Goal: Task Accomplishment & Management: Manage account settings

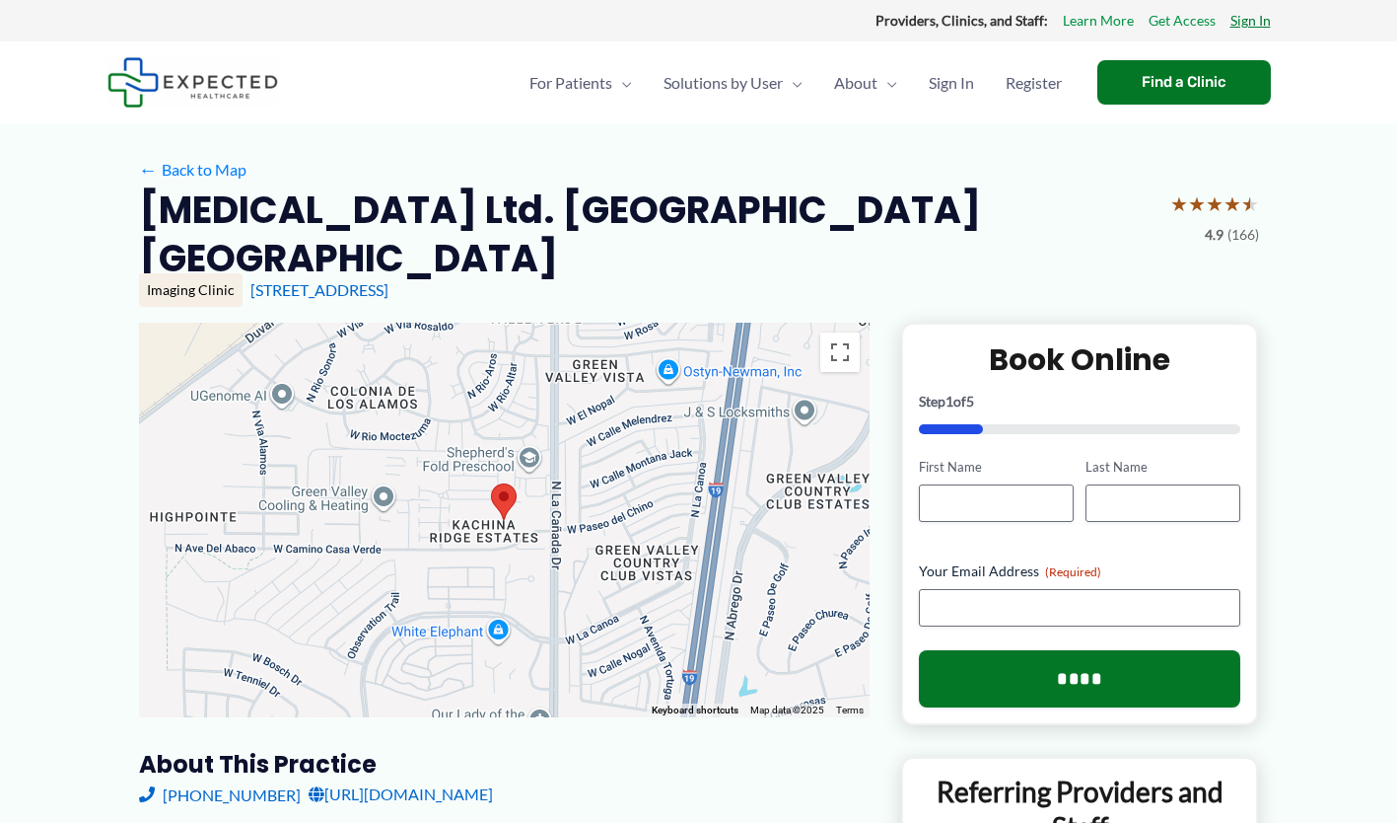
click at [1253, 24] on link "Sign In" at bounding box center [1251, 21] width 40 height 26
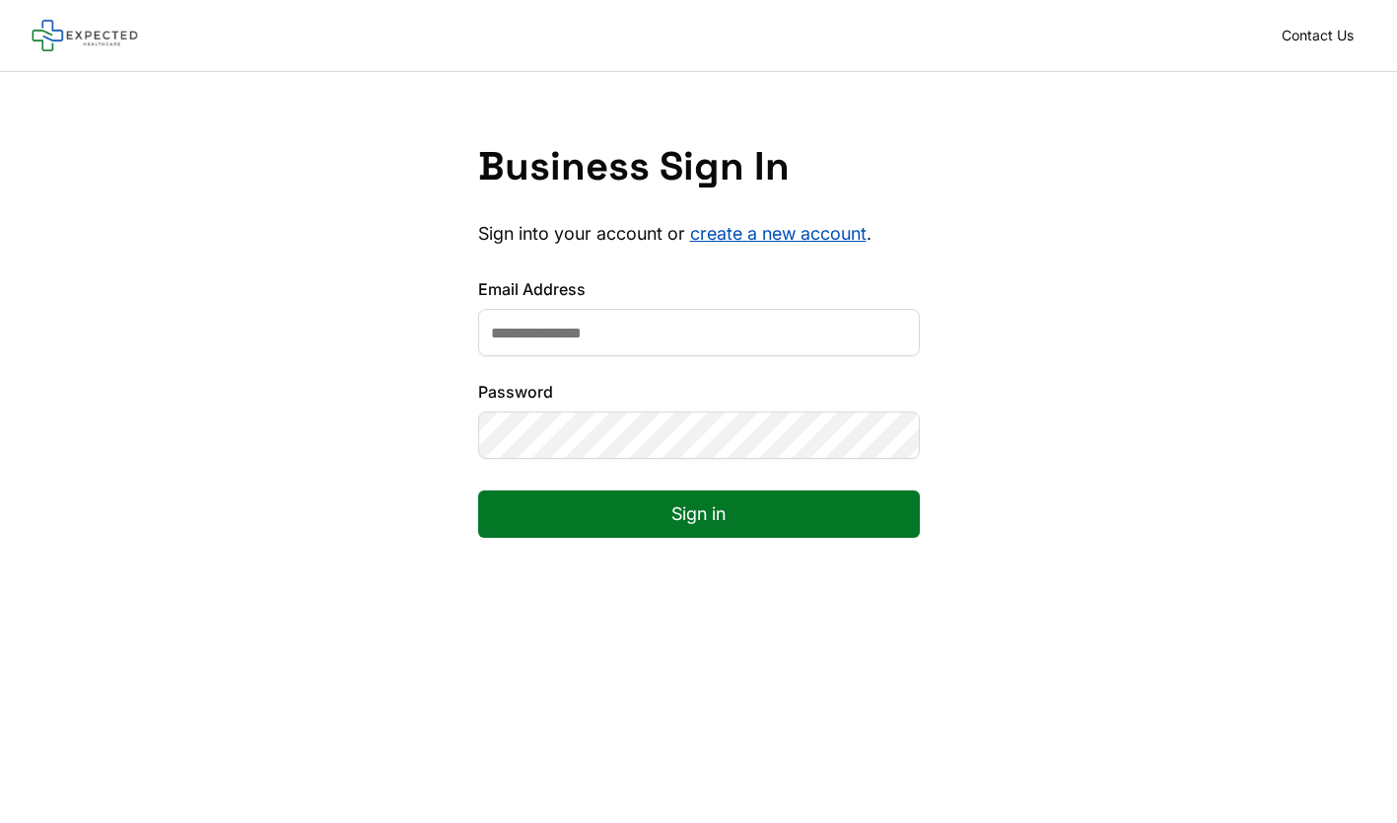
click at [564, 341] on input "Email Address" at bounding box center [699, 332] width 442 height 47
type input "**********"
click at [696, 509] on button "Sign in" at bounding box center [699, 513] width 442 height 47
